Goal: Transaction & Acquisition: Purchase product/service

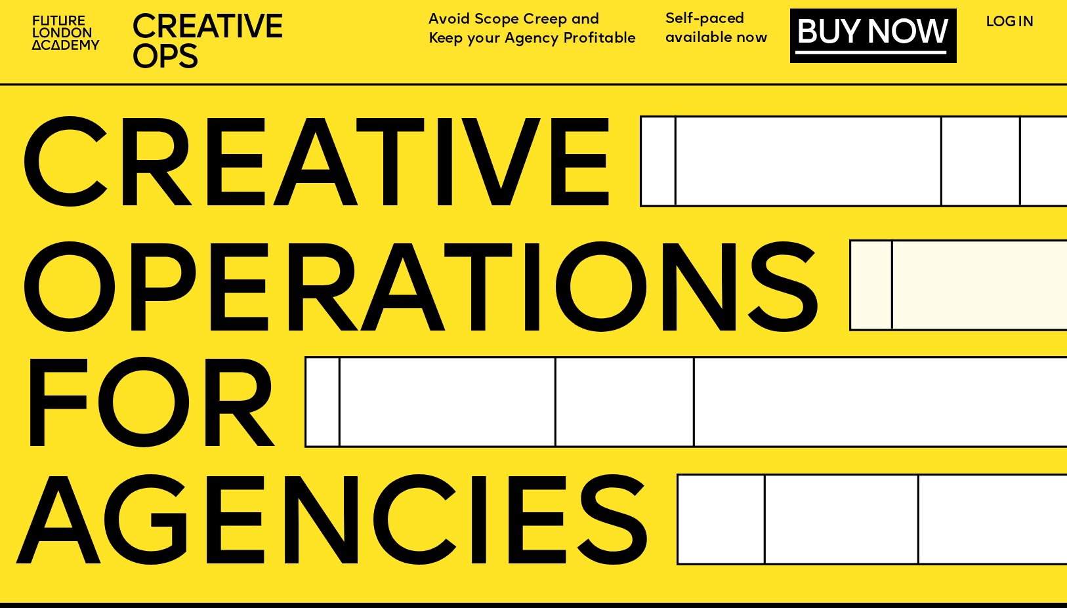
click at [533, 20] on span "Avoid Scope Creep and" at bounding box center [513, 21] width 171 height 14
click at [494, 46] on span "Keep your Agency Profitable" at bounding box center [531, 39] width 207 height 14
click at [811, 28] on link "BUY NOW" at bounding box center [870, 35] width 151 height 34
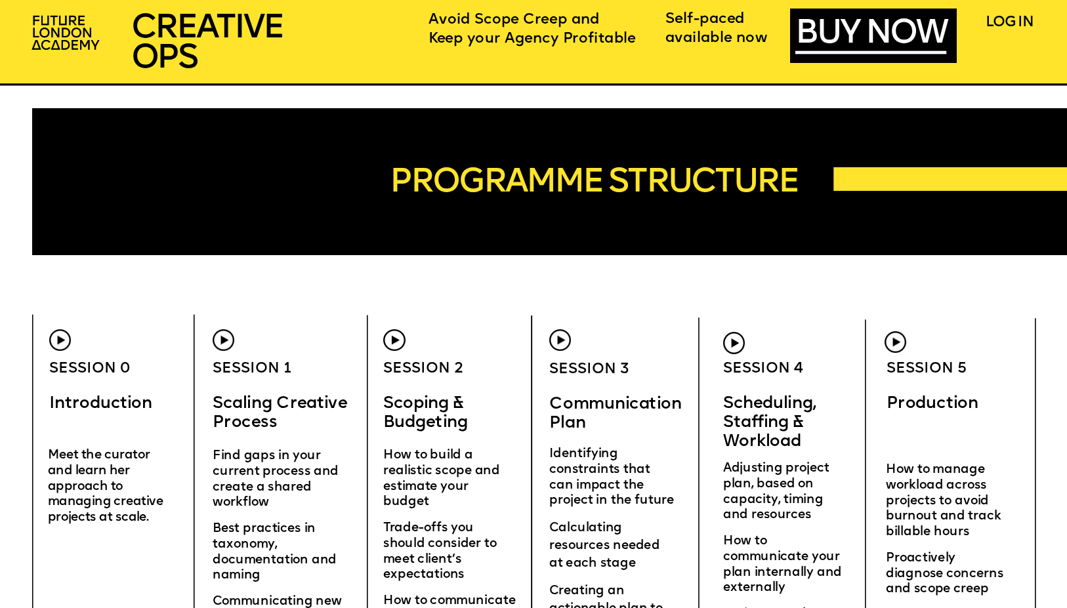
scroll to position [4161, 0]
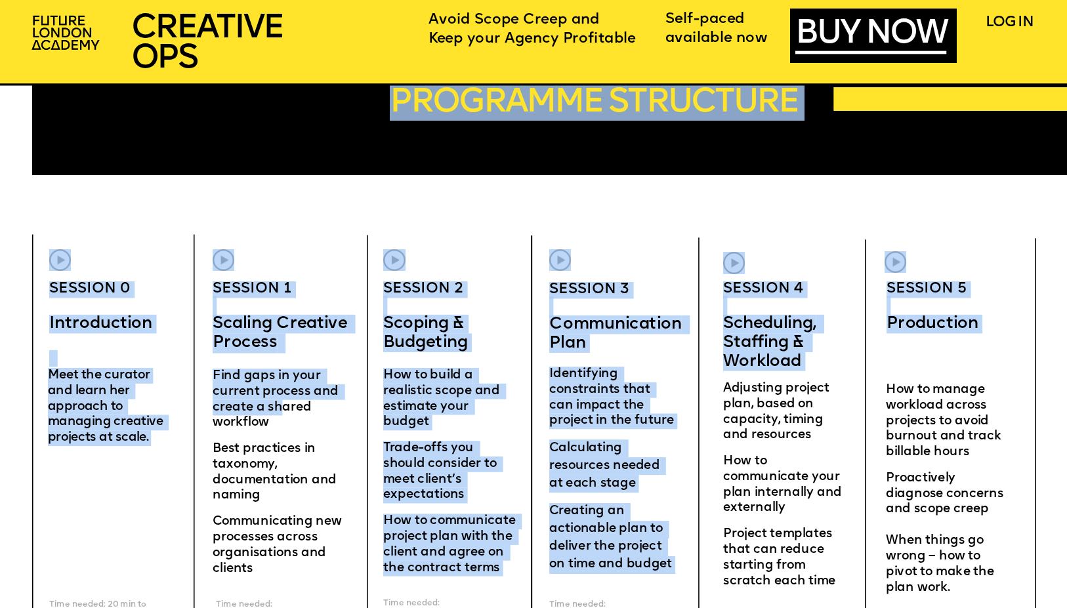
drag, startPoint x: 212, startPoint y: 320, endPoint x: 279, endPoint y: 407, distance: 109.4
click at [279, 407] on div "CREATIVE OPERatioNS FOR AGENCIES SCHEDULING STAFFING WORKLOAD I really liked th…" at bounding box center [533, 537] width 1067 height 9396
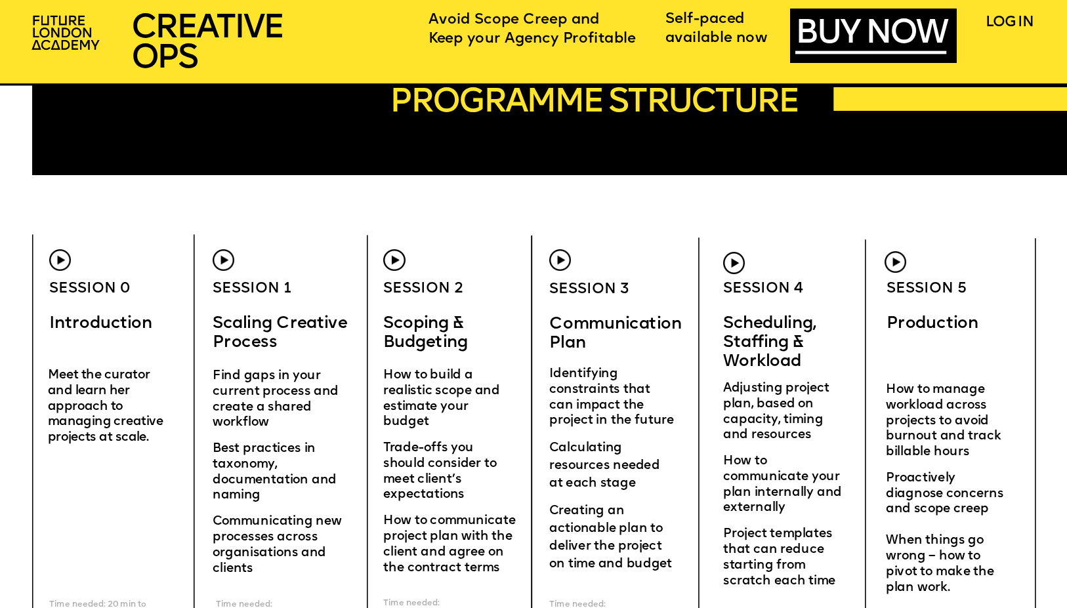
click at [285, 426] on p "Find gaps in your current process and create a shared workflow" at bounding box center [281, 405] width 136 height 73
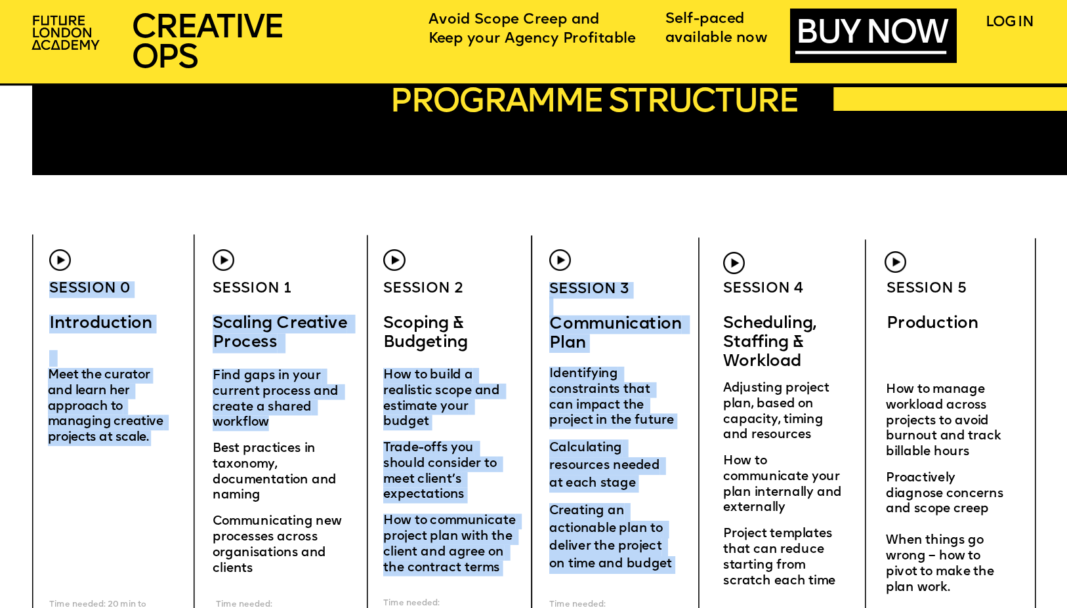
drag, startPoint x: 274, startPoint y: 423, endPoint x: 216, endPoint y: 322, distance: 116.4
click at [216, 322] on div "CREATIVE OPERatioNS FOR AGENCIES SCHEDULING STAFFING WORKLOAD I really liked th…" at bounding box center [533, 537] width 1067 height 9396
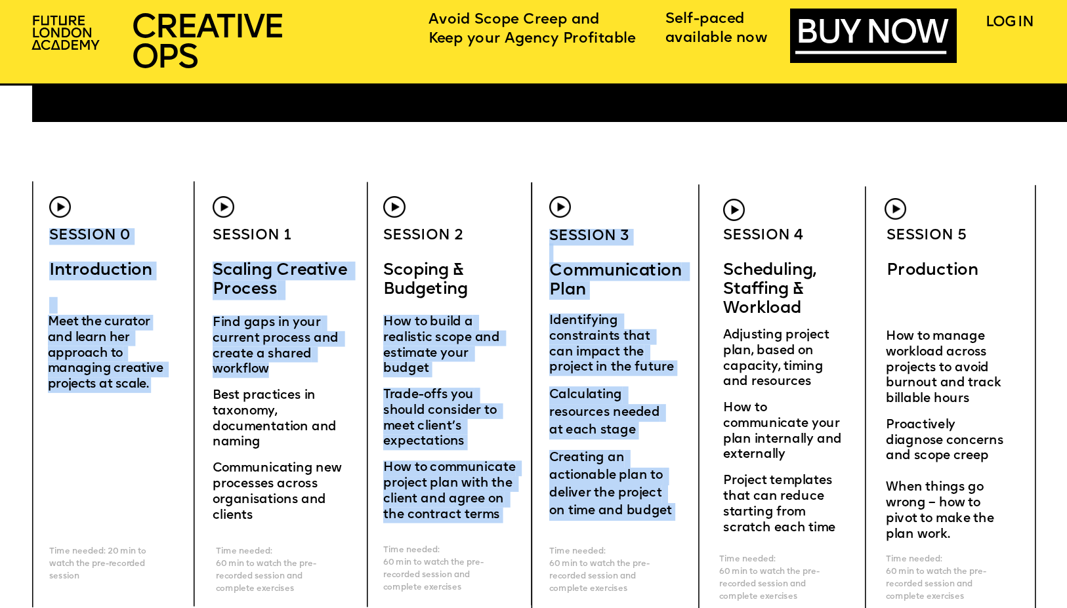
scroll to position [4220, 0]
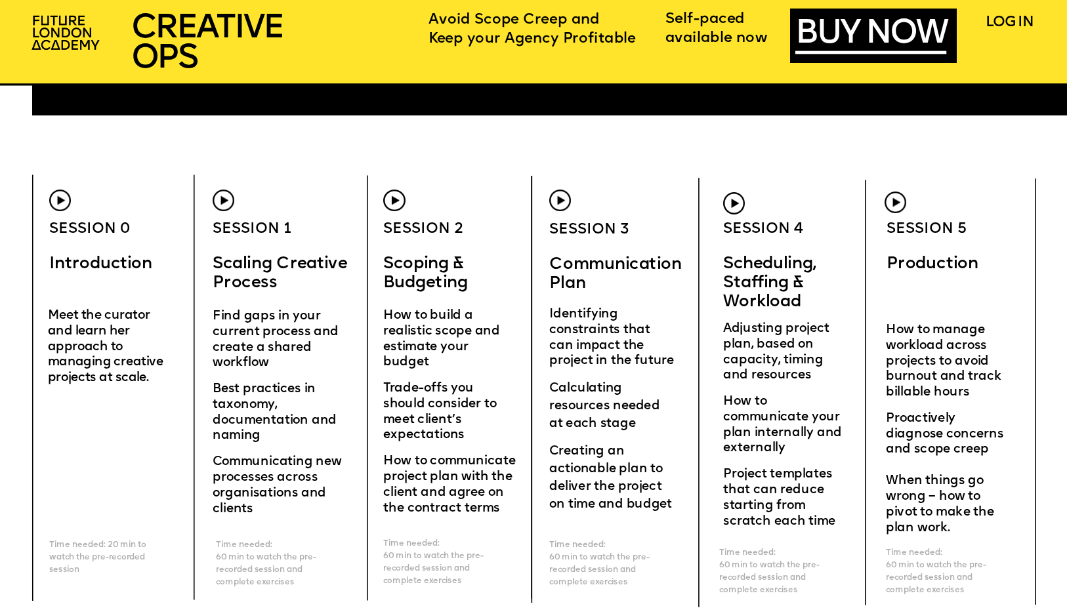
click at [261, 510] on p "Communicating new processes across organisations and clients" at bounding box center [281, 481] width 136 height 73
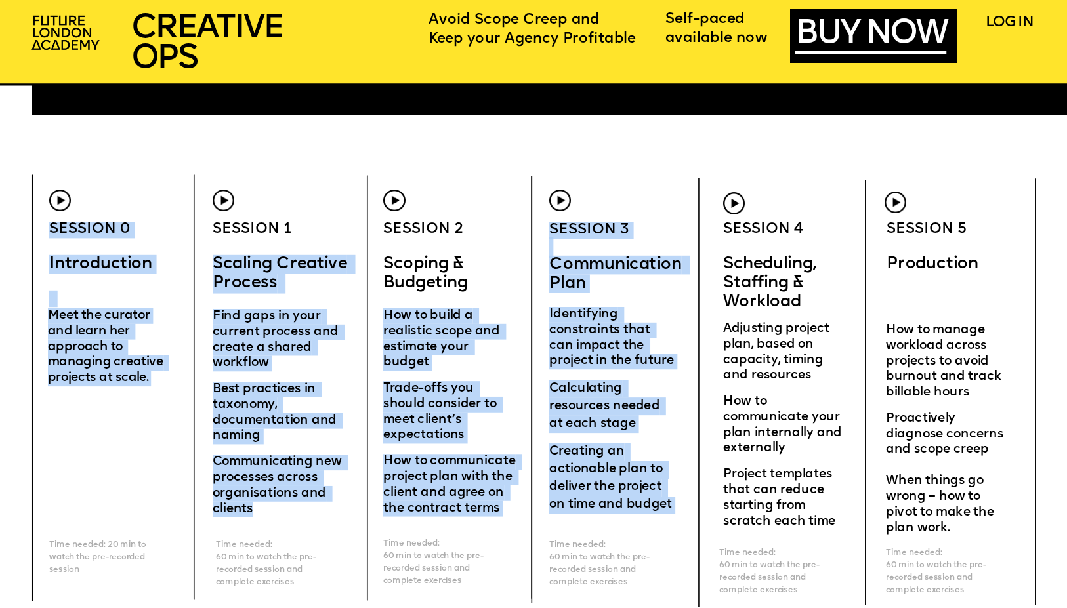
drag, startPoint x: 257, startPoint y: 510, endPoint x: 216, endPoint y: 264, distance: 249.3
click at [216, 264] on div "CREATIVE OPERatioNS FOR AGENCIES SCHEDULING STAFFING WORKLOAD I really liked th…" at bounding box center [533, 478] width 1067 height 9396
copy div "Scaling Creative Process Session 0 ‍ Introduction ‍ Session 3 Communication Pla…"
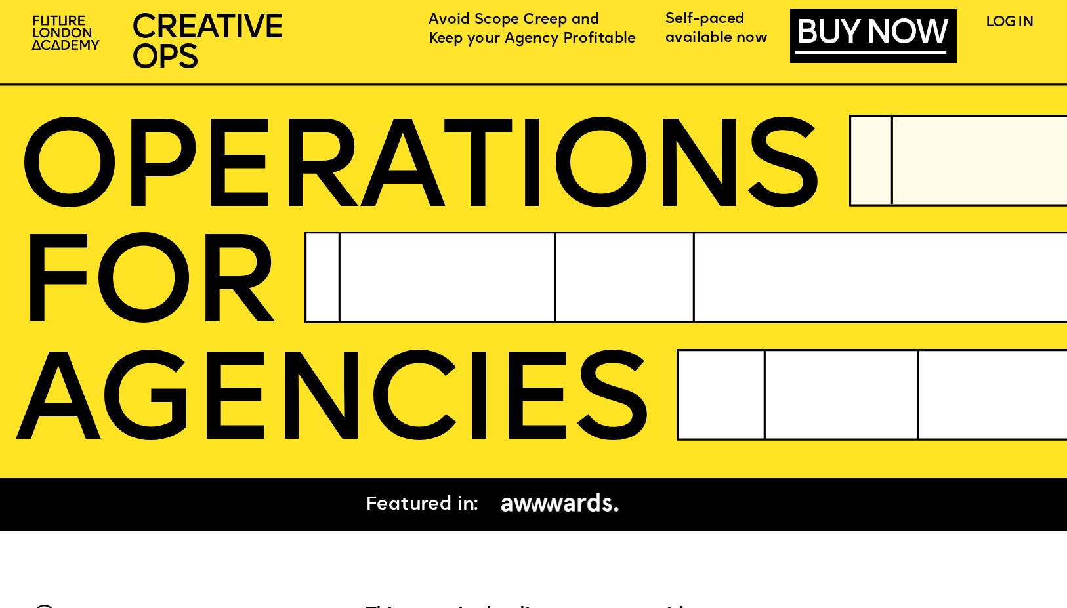
scroll to position [0, 0]
